Goal: Use online tool/utility: Utilize a website feature to perform a specific function

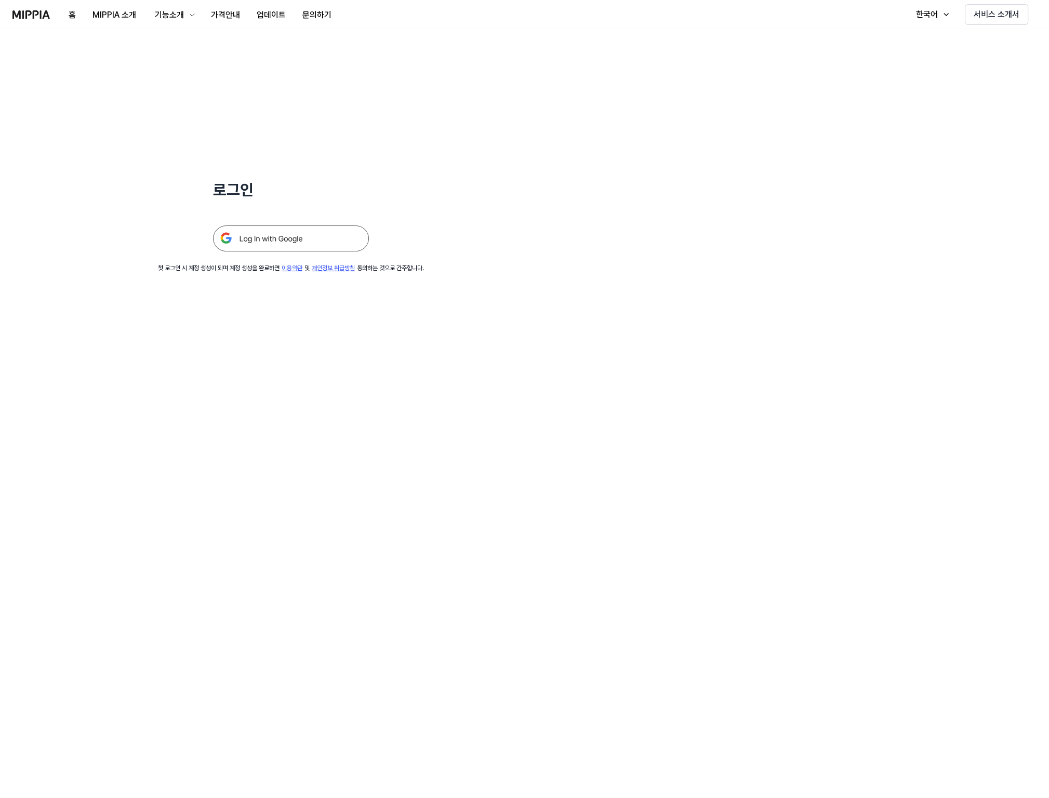
click at [282, 238] on img at bounding box center [291, 239] width 156 height 26
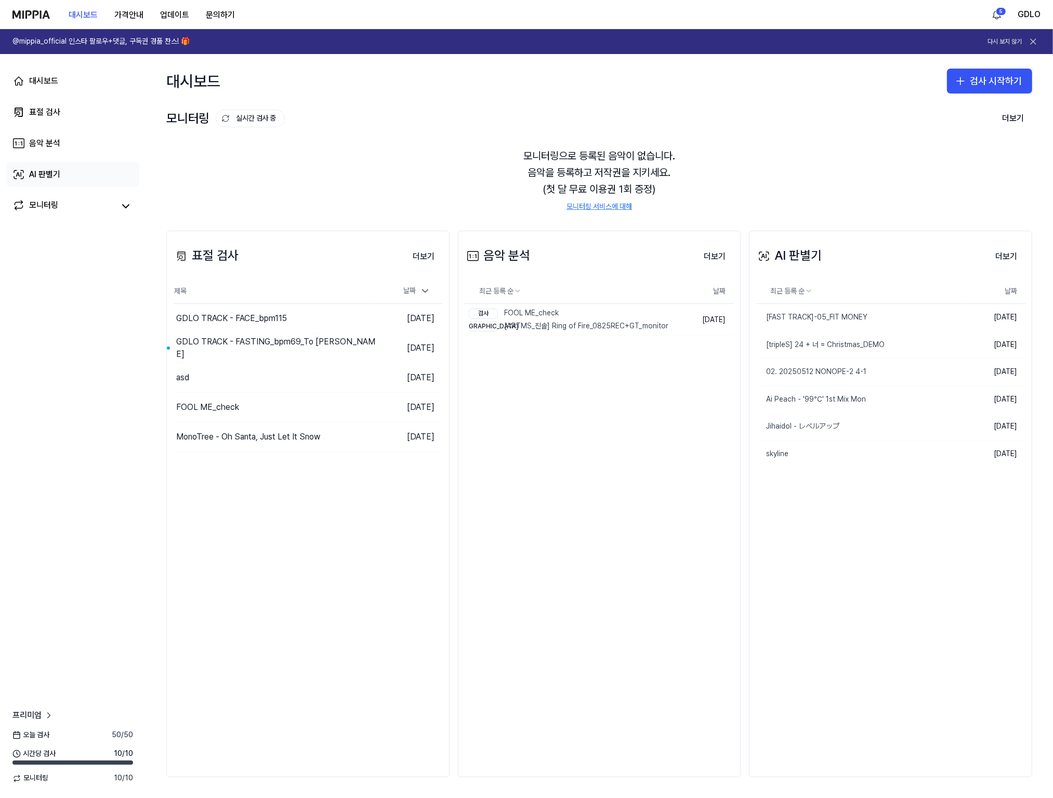
click at [55, 181] on link "AI 판별기" at bounding box center [72, 174] width 133 height 25
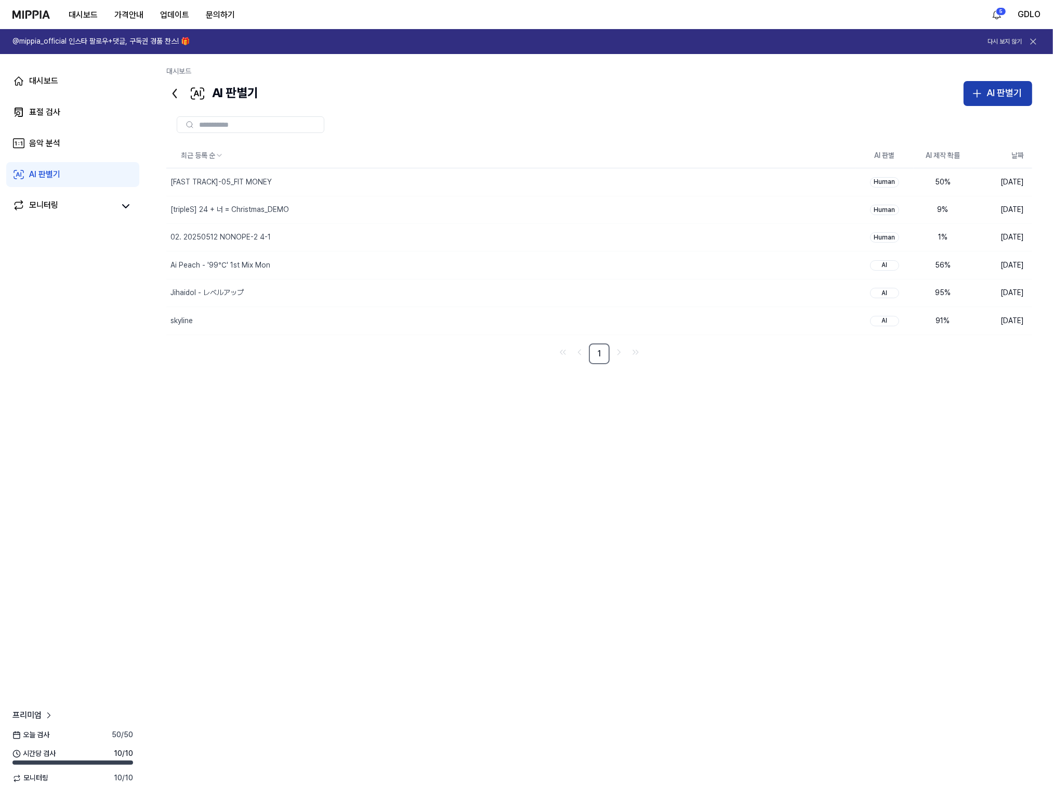
click at [996, 95] on div "AI 판별기" at bounding box center [1004, 93] width 35 height 15
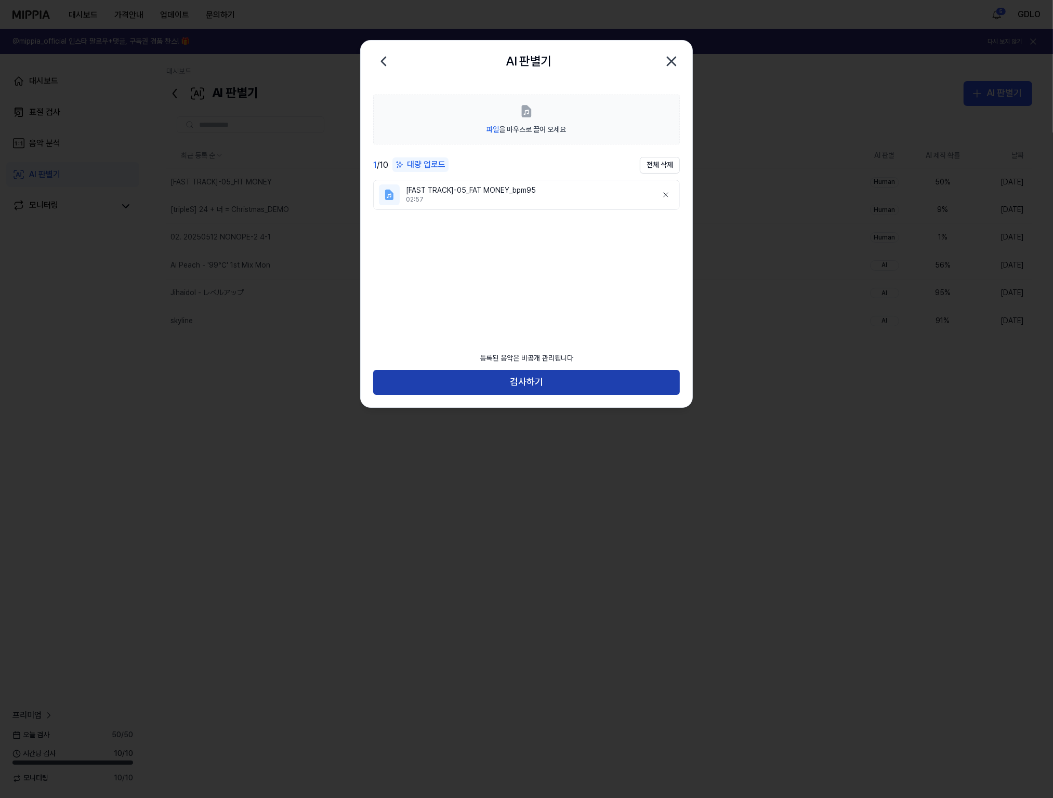
click at [551, 385] on button "검사하기" at bounding box center [526, 382] width 307 height 25
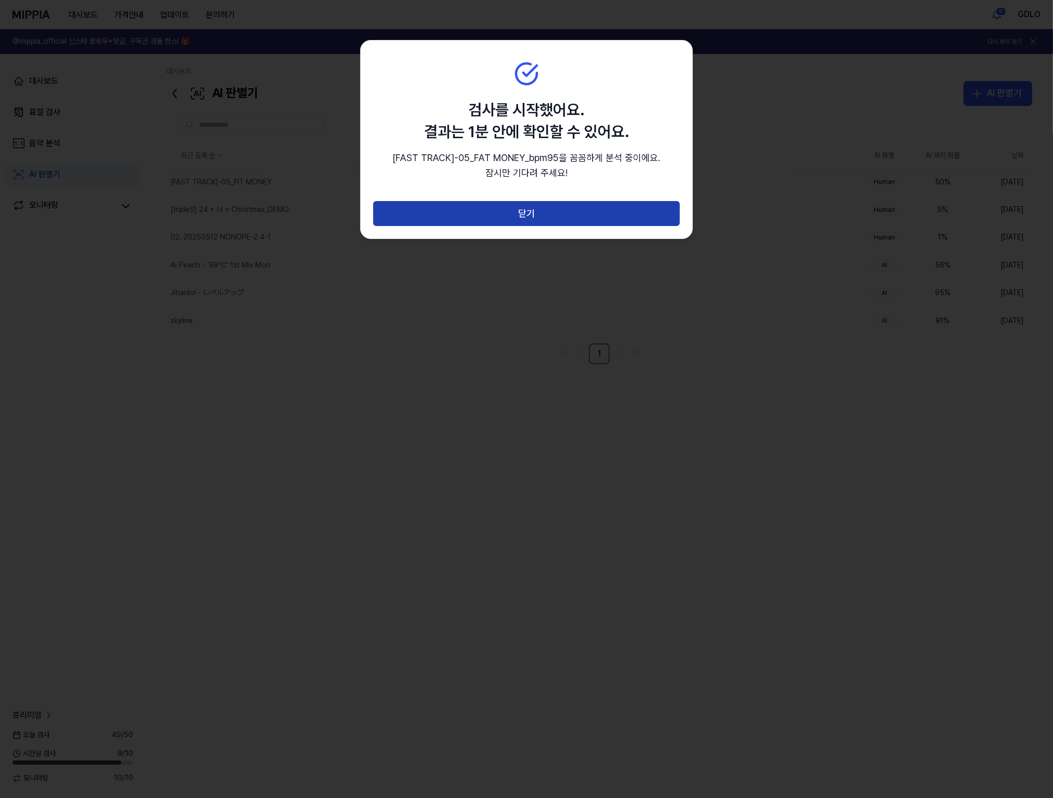
click at [508, 217] on button "닫기" at bounding box center [526, 213] width 307 height 25
